Goal: Task Accomplishment & Management: Manage account settings

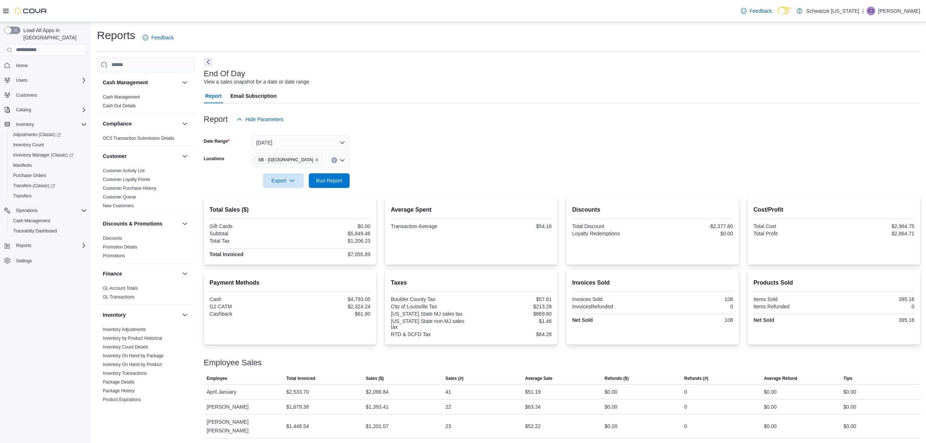
scroll to position [2, 0]
click at [341, 173] on span "Run Report" at bounding box center [329, 178] width 32 height 15
click at [342, 184] on span "Run Report" at bounding box center [329, 178] width 32 height 15
click at [325, 178] on span "Run Report" at bounding box center [329, 178] width 26 height 7
click at [336, 177] on span "Run Report" at bounding box center [329, 178] width 26 height 7
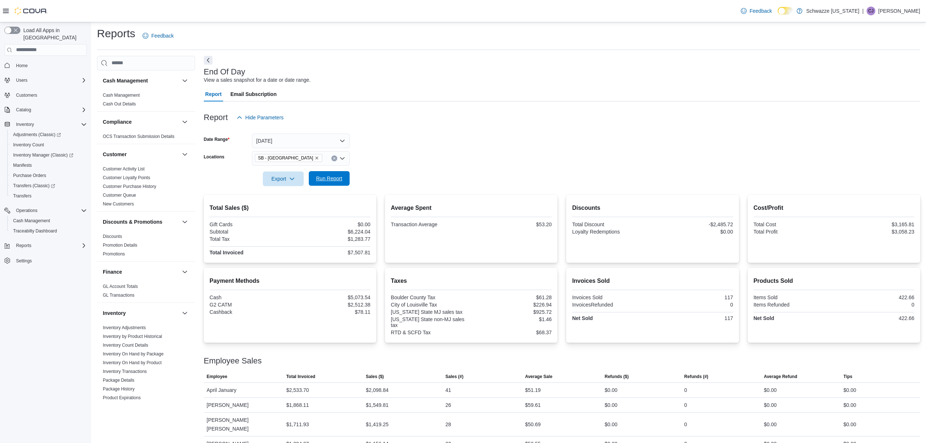
click at [330, 177] on span "Run Report" at bounding box center [329, 178] width 26 height 7
click at [49, 218] on span "Cash Management" at bounding box center [31, 221] width 37 height 6
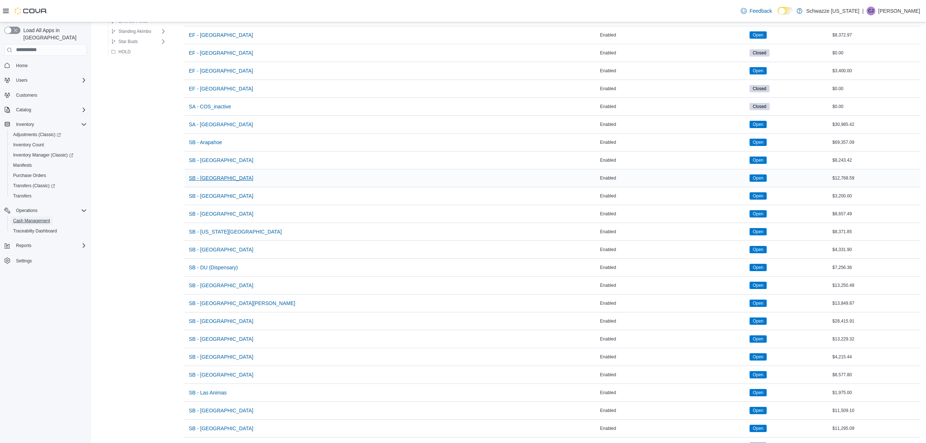
scroll to position [97, 0]
click at [218, 431] on span "SB - Louisville" at bounding box center [221, 427] width 65 height 7
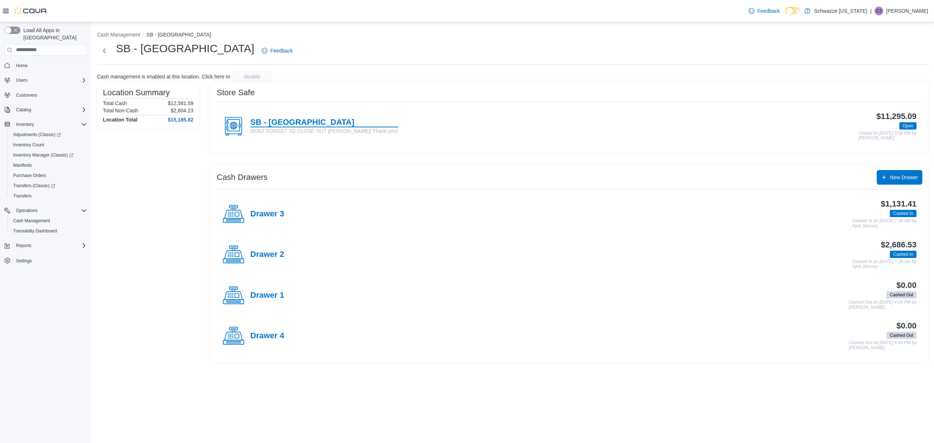
click at [294, 122] on h4 "SB - Louisville" at bounding box center [324, 122] width 148 height 9
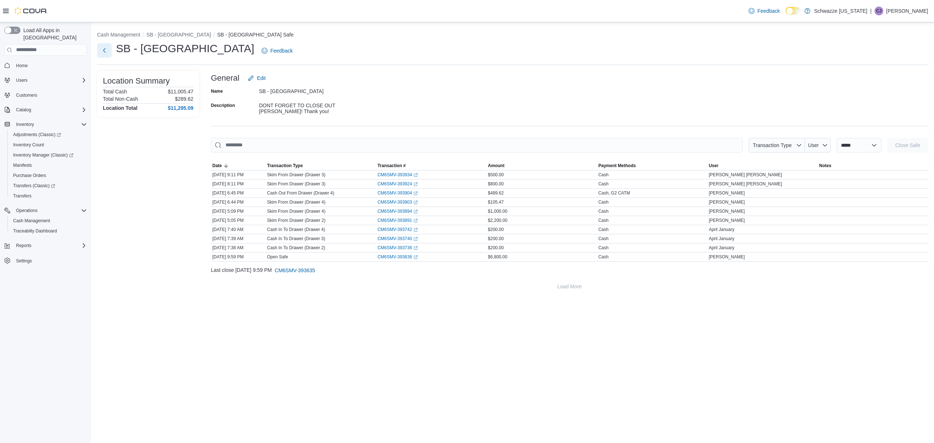
click at [104, 49] on button "Next" at bounding box center [104, 50] width 15 height 15
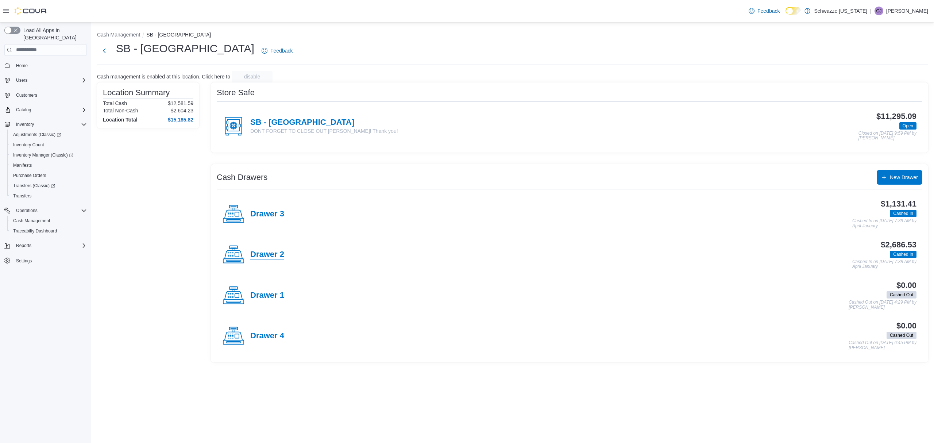
click at [255, 255] on h4 "Drawer 2" at bounding box center [267, 254] width 34 height 9
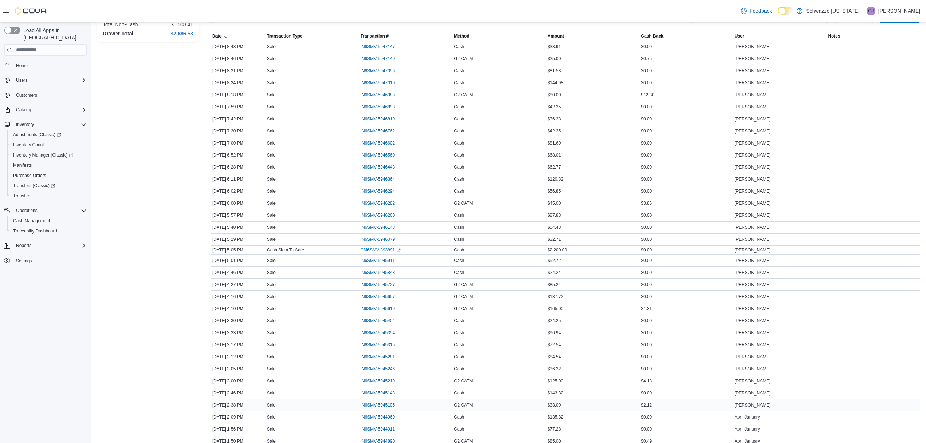
scroll to position [109, 0]
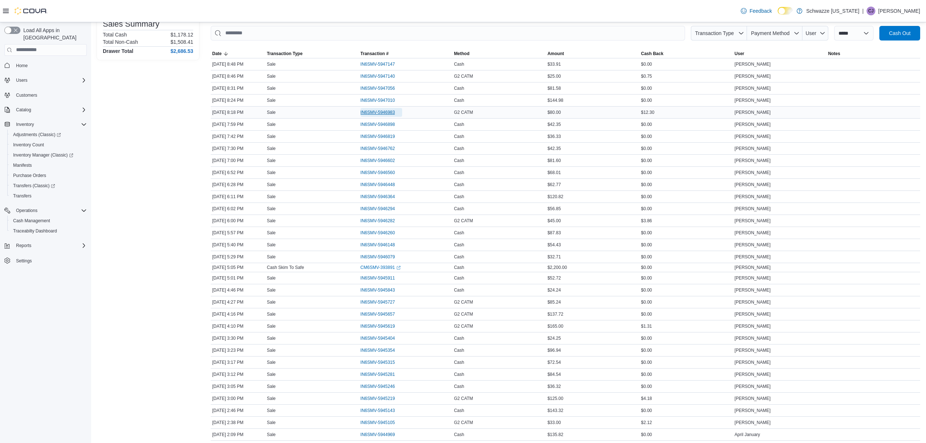
click at [388, 111] on span "IN6SMV-5946983" at bounding box center [378, 112] width 35 height 6
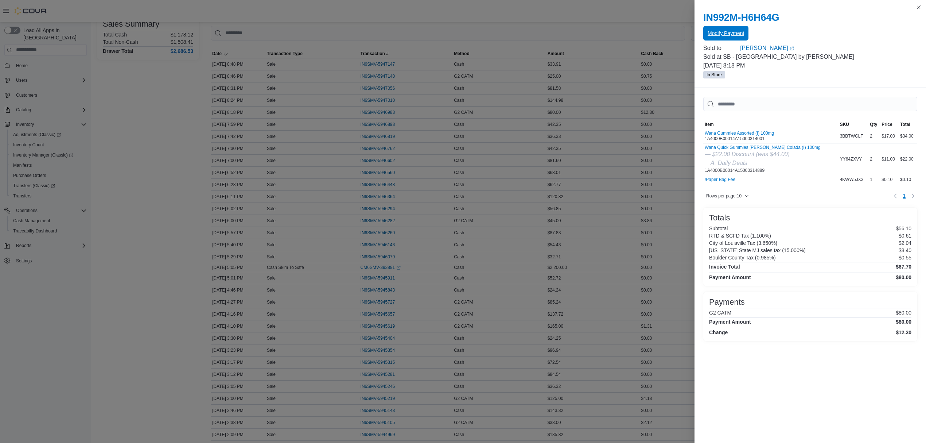
click at [729, 33] on span "Modify Payment" at bounding box center [726, 33] width 36 height 7
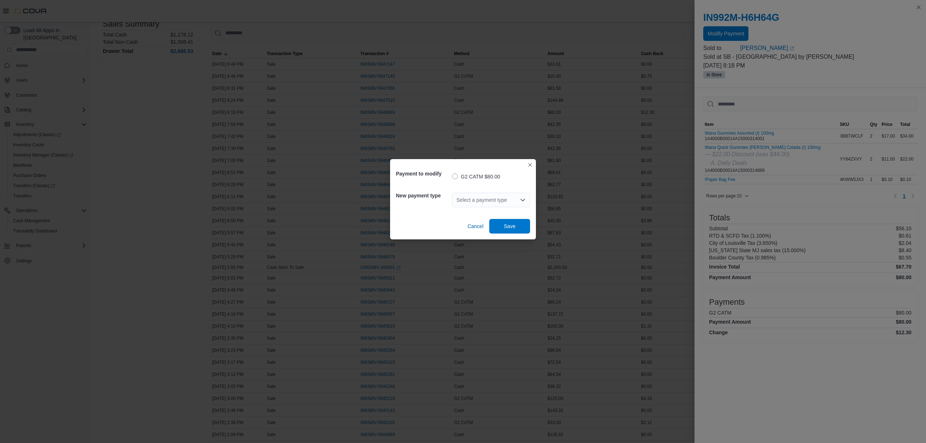
click at [463, 199] on div "Select a payment type" at bounding box center [491, 200] width 78 height 15
click at [469, 212] on span "Cash" at bounding box center [495, 212] width 61 height 7
click at [508, 224] on span "Save" at bounding box center [510, 225] width 12 height 7
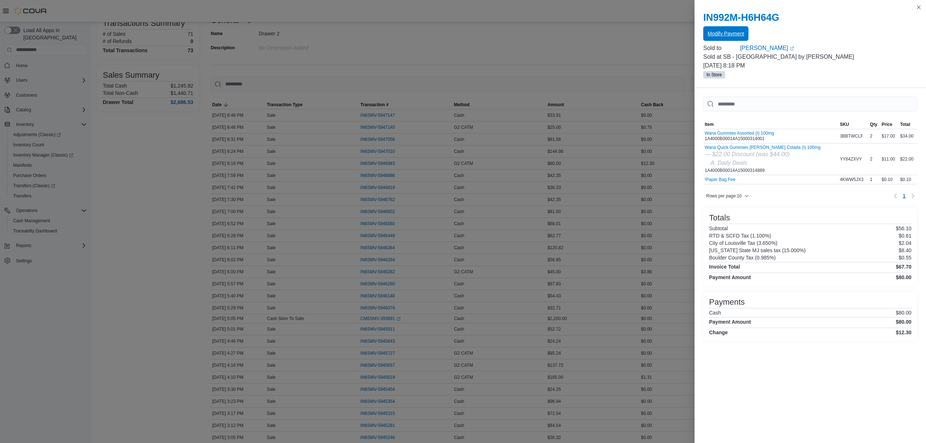
scroll to position [0, 0]
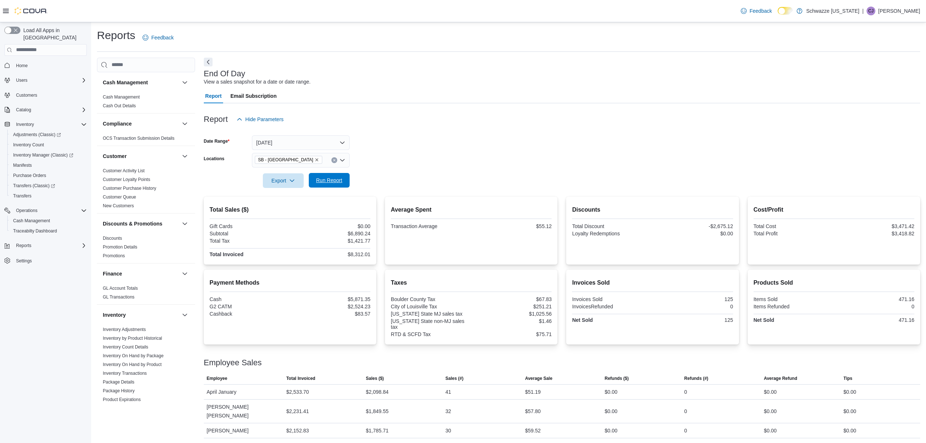
click at [327, 179] on span "Run Report" at bounding box center [329, 180] width 26 height 7
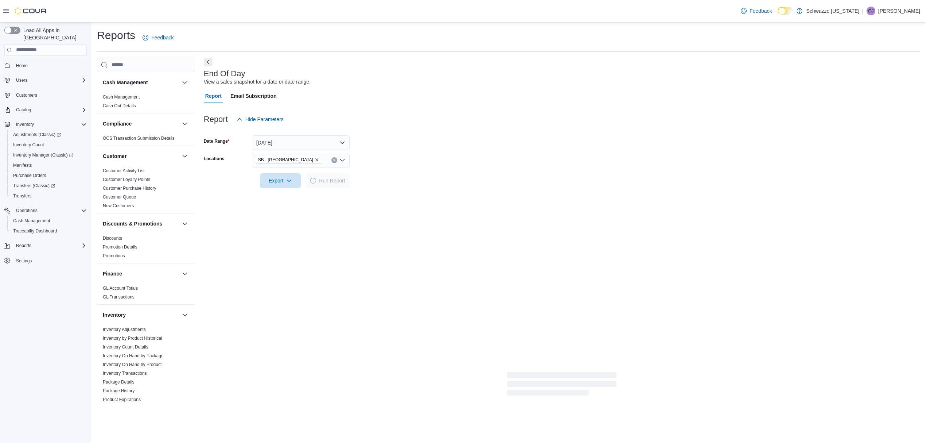
scroll to position [2, 0]
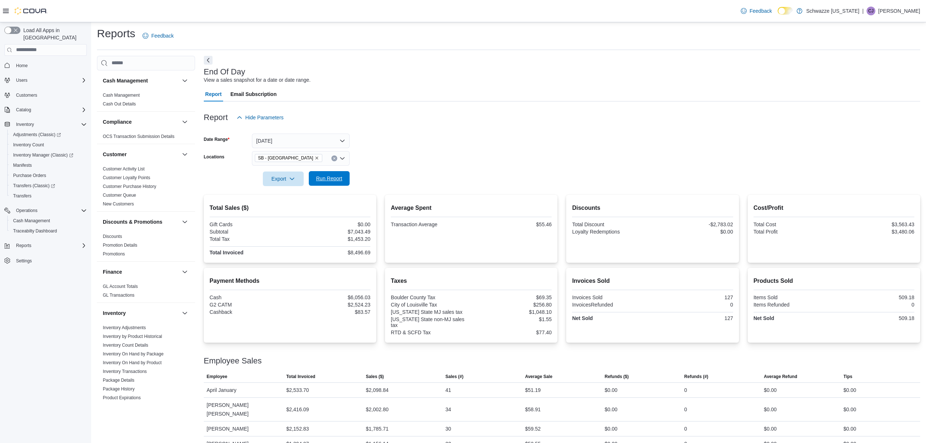
click at [337, 181] on span "Run Report" at bounding box center [329, 178] width 26 height 7
click at [338, 181] on span "Run Report" at bounding box center [329, 180] width 26 height 7
click at [49, 218] on span "Cash Management" at bounding box center [31, 221] width 37 height 6
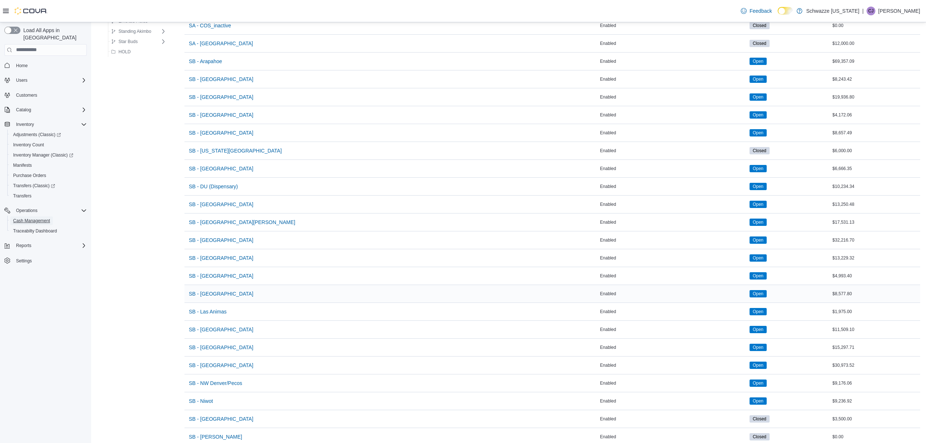
scroll to position [194, 0]
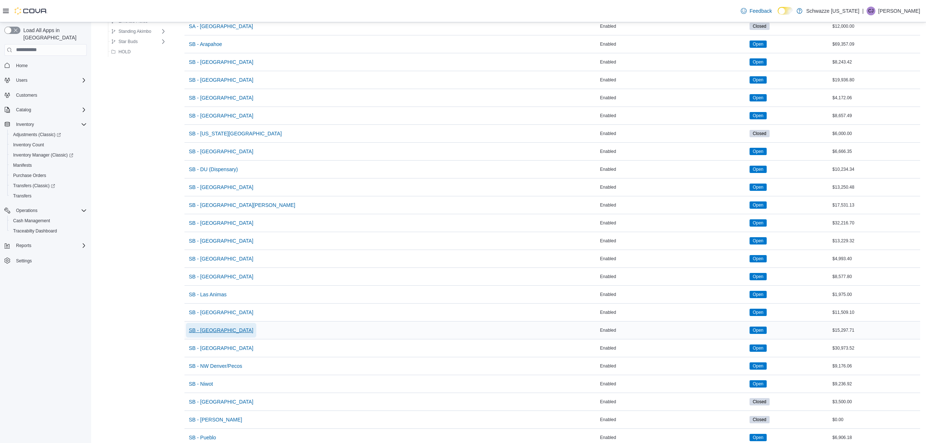
click at [215, 334] on span "SB - Louisville" at bounding box center [221, 329] width 65 height 7
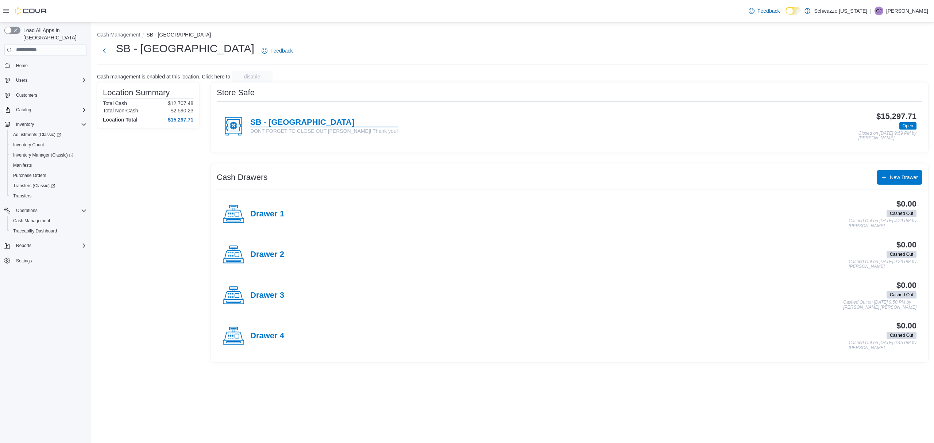
click at [289, 122] on h4 "SB - Louisville" at bounding box center [324, 122] width 148 height 9
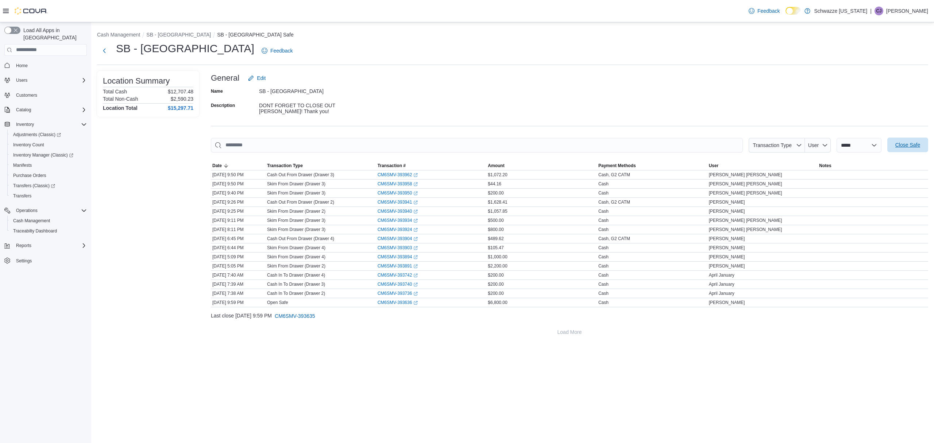
click at [905, 143] on span "Close Safe" at bounding box center [907, 144] width 25 height 7
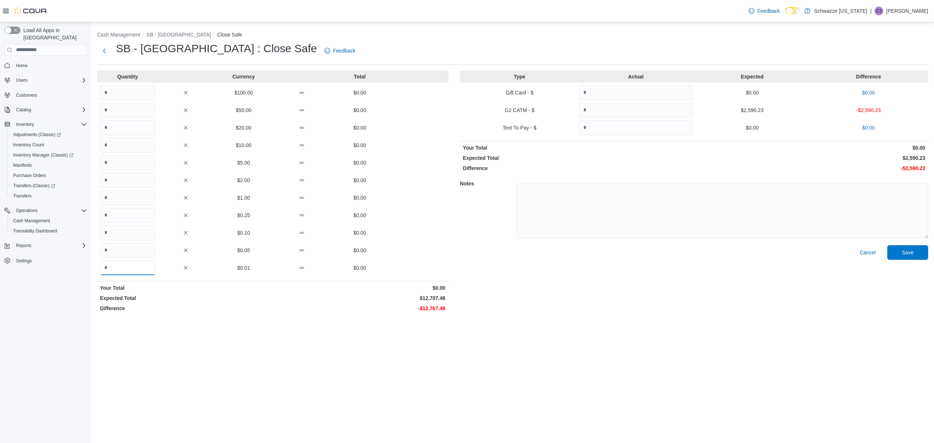
click at [136, 269] on input "Quantity" at bounding box center [127, 267] width 55 height 15
type input "**"
click at [136, 197] on input "Quantity" at bounding box center [127, 197] width 55 height 15
type input "*****"
click at [619, 110] on input "Quantity" at bounding box center [635, 110] width 113 height 15
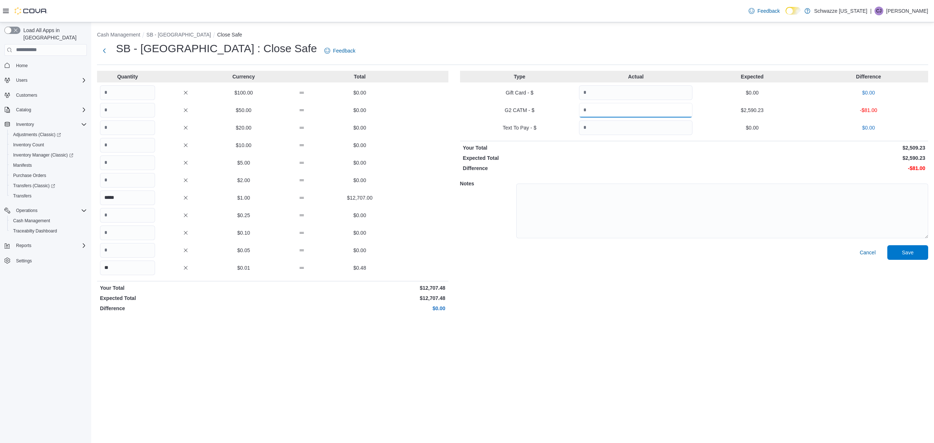
click at [619, 109] on input "*******" at bounding box center [635, 110] width 113 height 15
type input "*******"
click at [917, 249] on span "Save" at bounding box center [907, 252] width 32 height 15
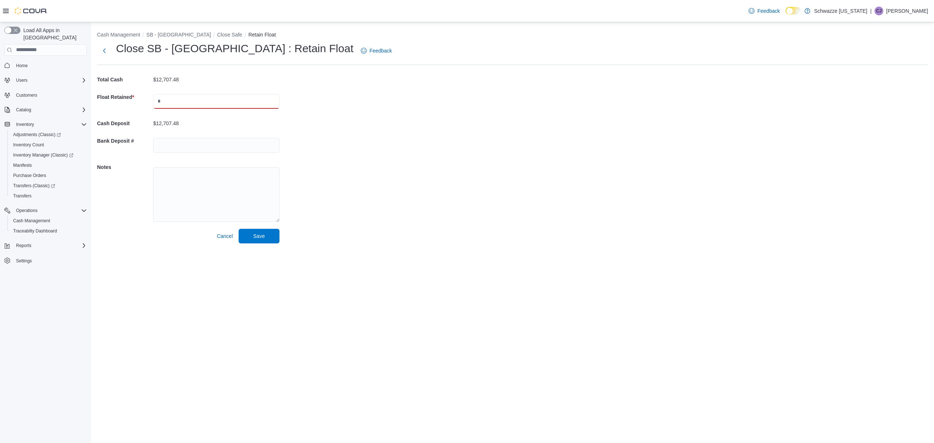
click at [161, 94] on input "text" at bounding box center [216, 101] width 126 height 15
type input "****"
click at [175, 143] on input "text" at bounding box center [216, 145] width 126 height 15
type input "**********"
click at [239, 229] on button "Save" at bounding box center [259, 236] width 41 height 15
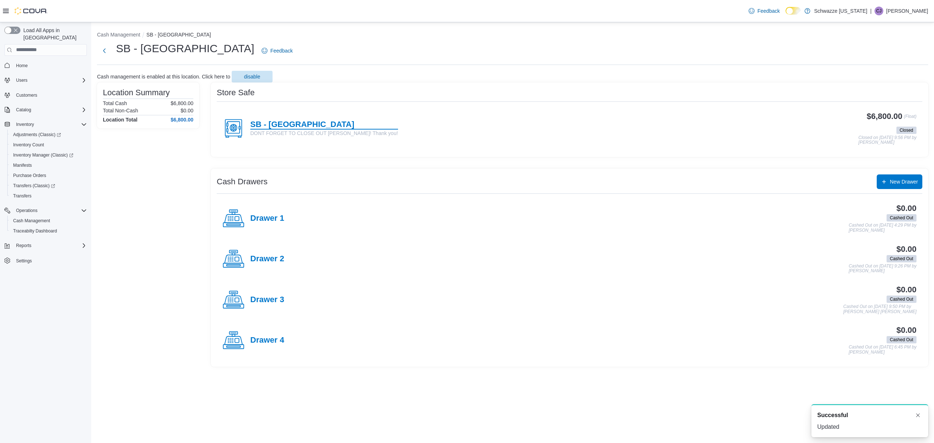
click at [283, 124] on h4 "SB - Louisville" at bounding box center [324, 124] width 148 height 9
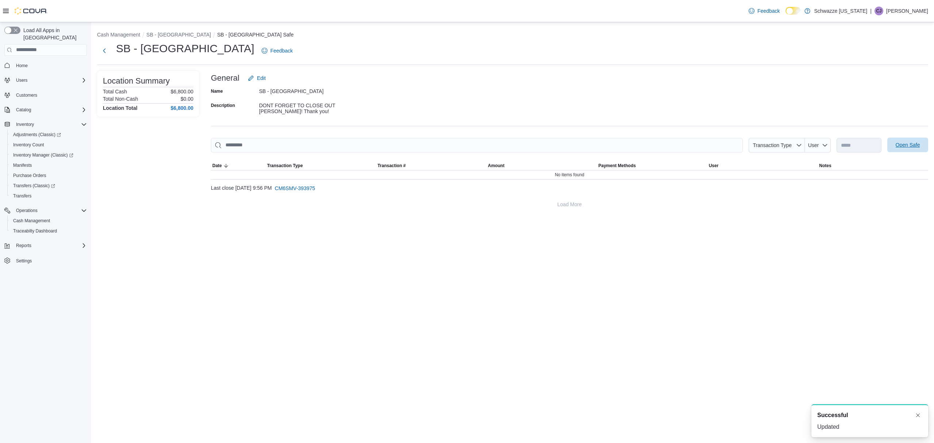
drag, startPoint x: 905, startPoint y: 142, endPoint x: 814, endPoint y: 177, distance: 97.8
click at [905, 142] on span "Open Safe" at bounding box center [907, 144] width 24 height 7
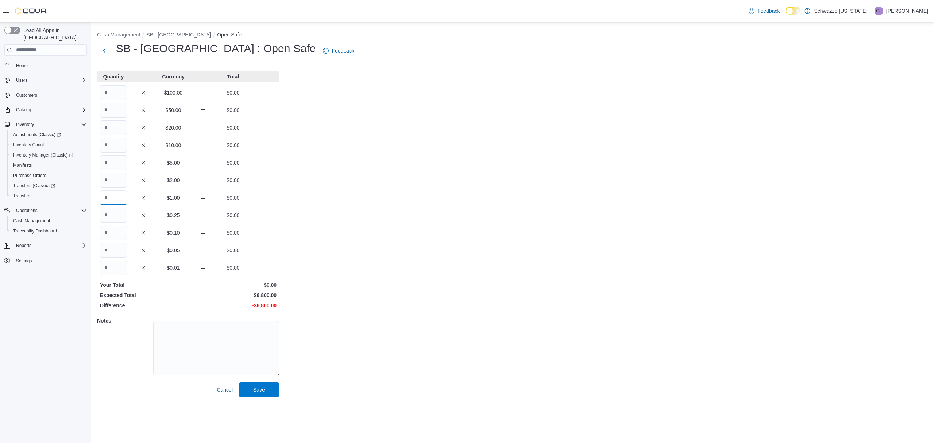
click at [112, 196] on input "Quantity" at bounding box center [113, 197] width 27 height 15
type input "****"
click at [254, 386] on span "Save" at bounding box center [259, 389] width 12 height 7
